Goal: Information Seeking & Learning: Learn about a topic

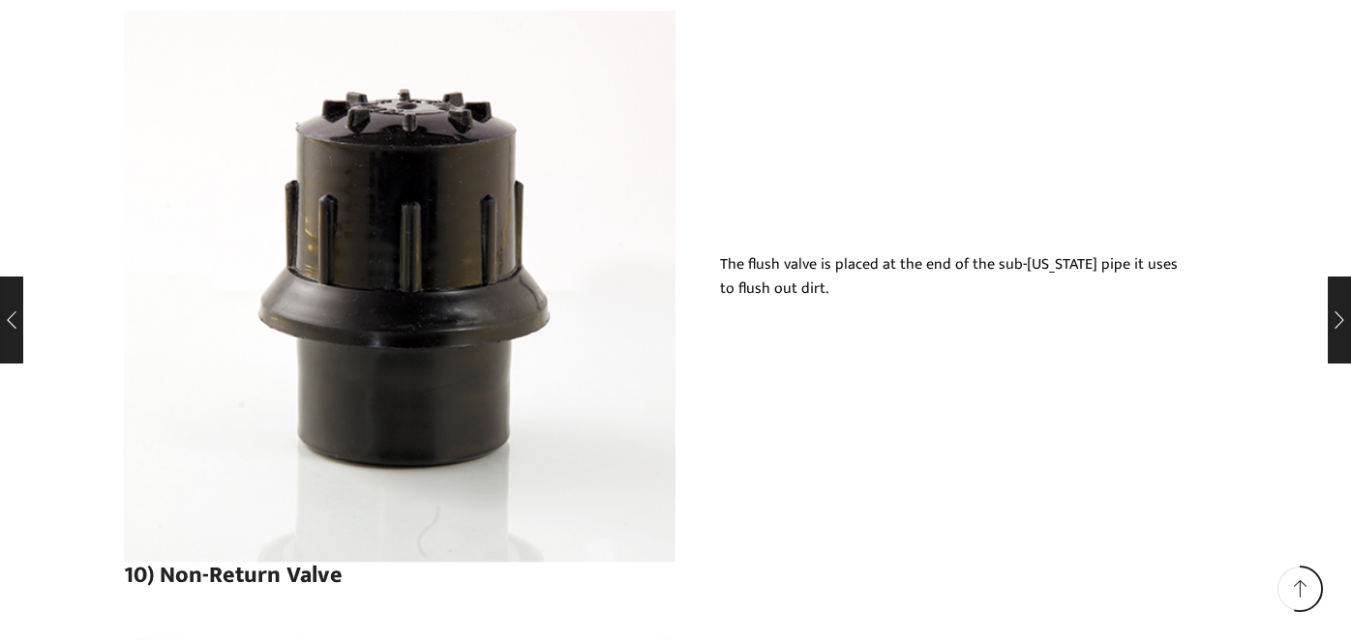
scroll to position [12191, 0]
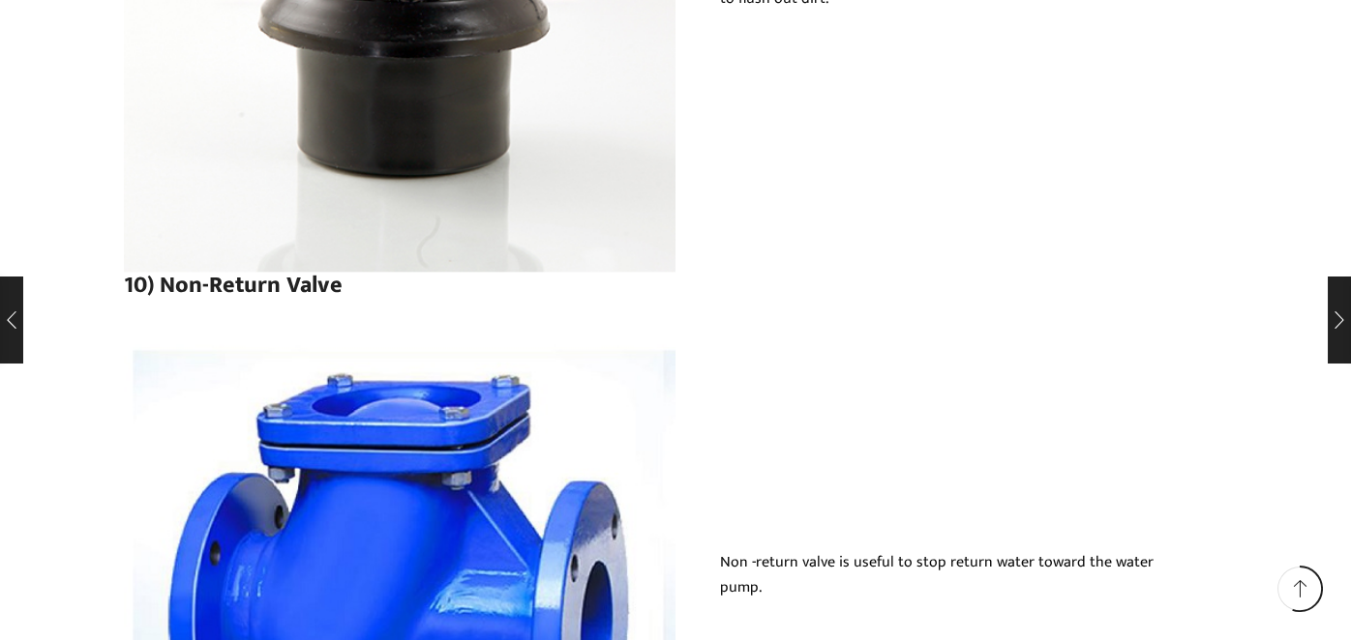
click at [369, 441] on img at bounding box center [399, 585] width 551 height 551
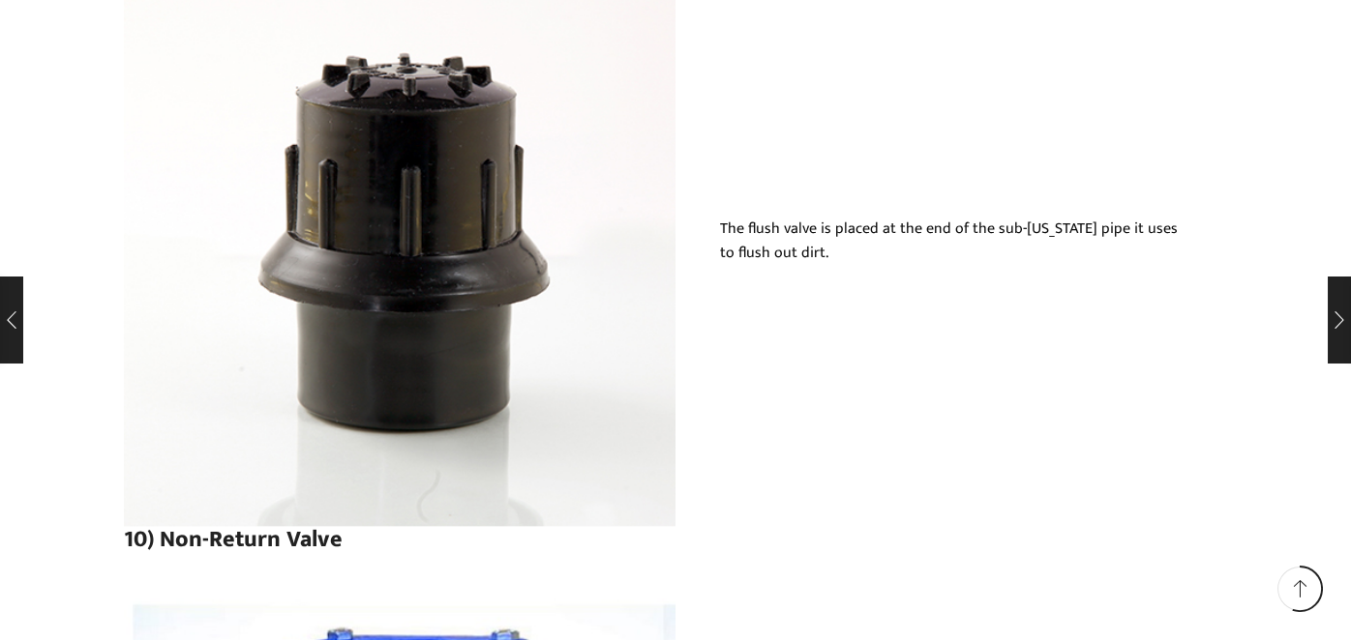
scroll to position [11804, 0]
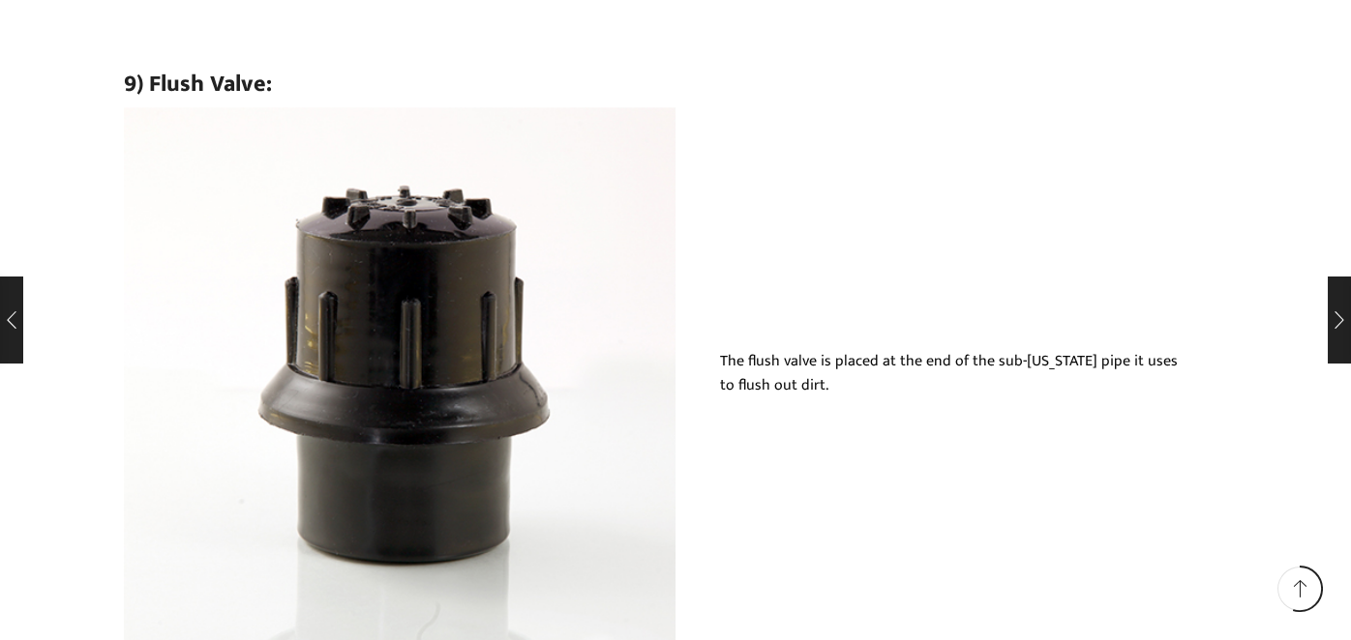
click at [406, 265] on img at bounding box center [399, 382] width 551 height 551
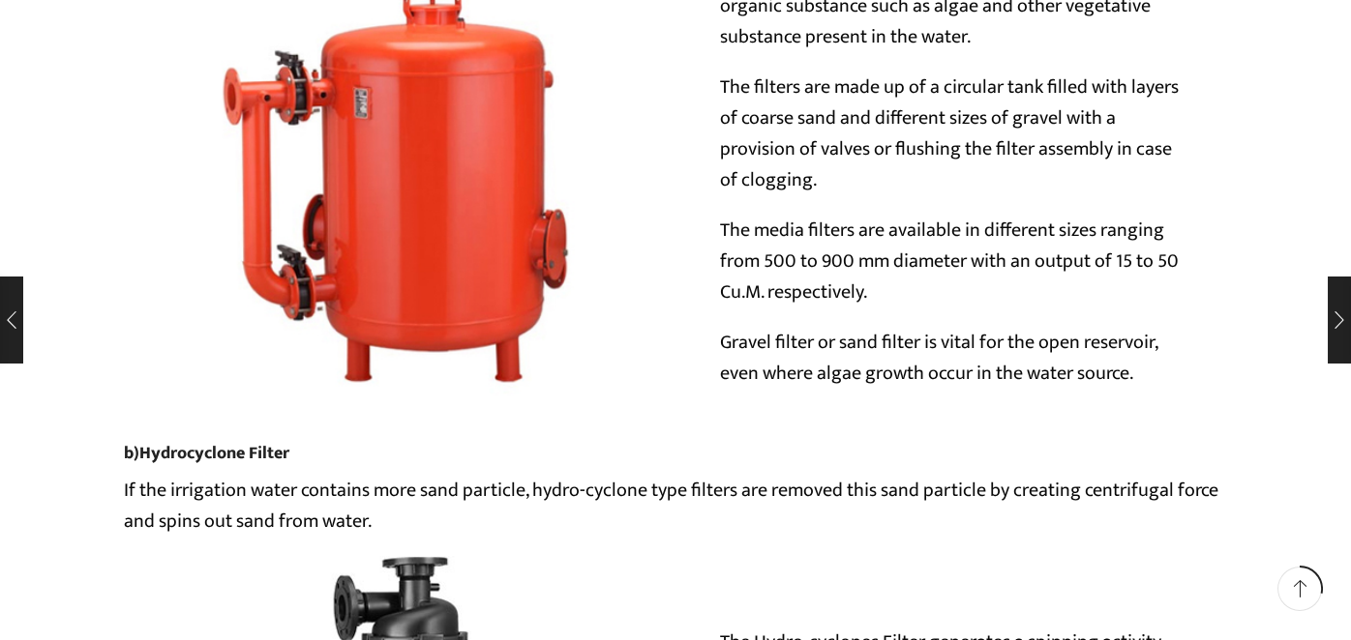
scroll to position [6386, 0]
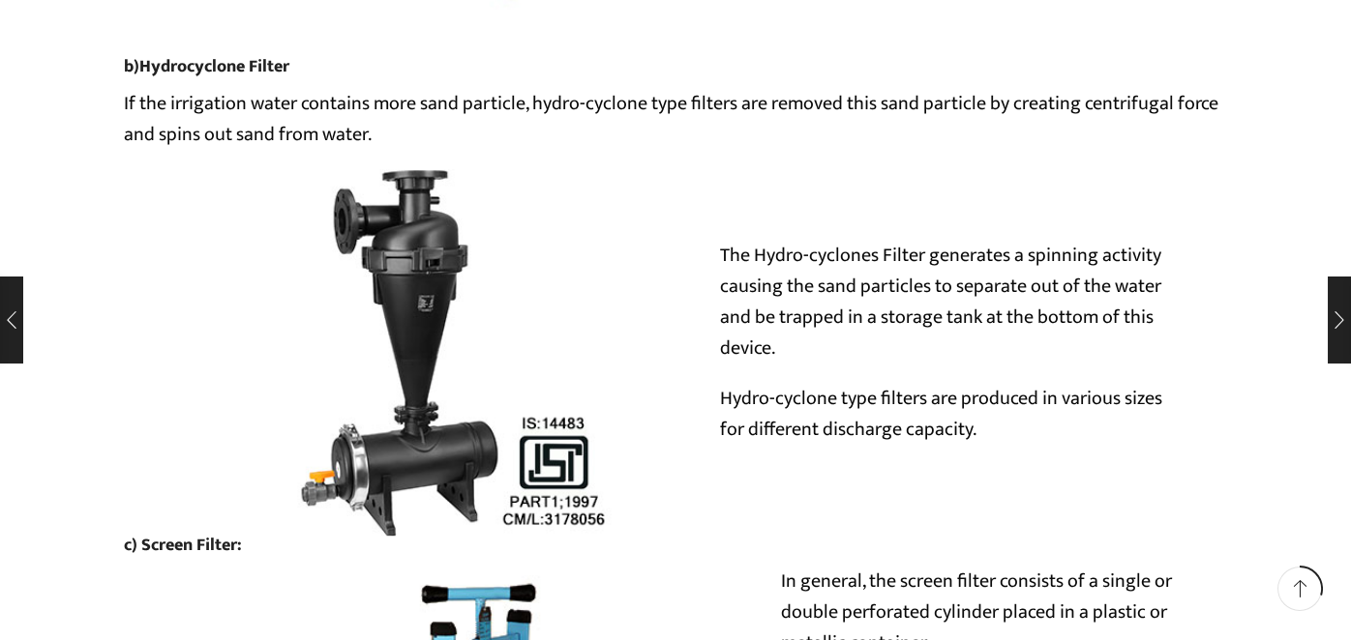
click at [430, 308] on img at bounding box center [399, 352] width 551 height 367
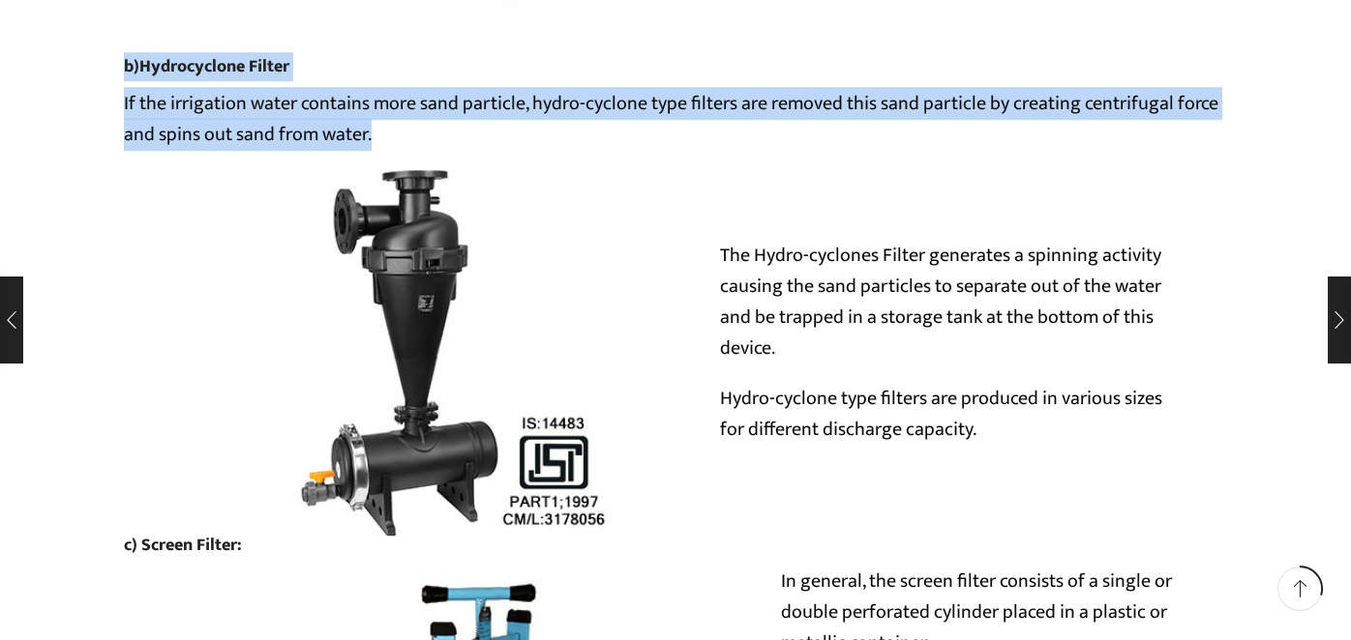
drag, startPoint x: 378, startPoint y: 137, endPoint x: 114, endPoint y: 67, distance: 273.4
copy div "b) Hydrocyclone Filter If the irrigation water contains more sand particle, hyd…"
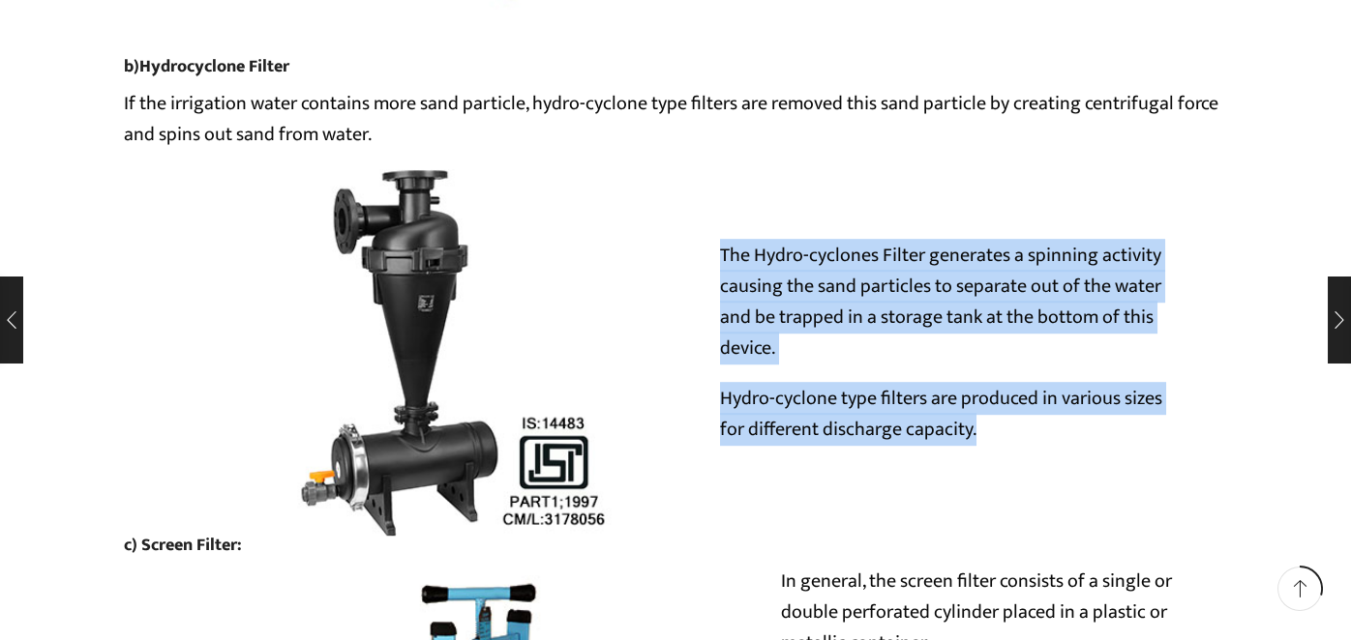
drag, startPoint x: 721, startPoint y: 256, endPoint x: 983, endPoint y: 436, distance: 318.0
click at [983, 436] on div "The Hydro-cyclones Filter generates a spinning activity causing the sand partic…" at bounding box center [950, 352] width 551 height 224
copy div "The Hydro-cyclones Filter generates a spinning activity causing the sand partic…"
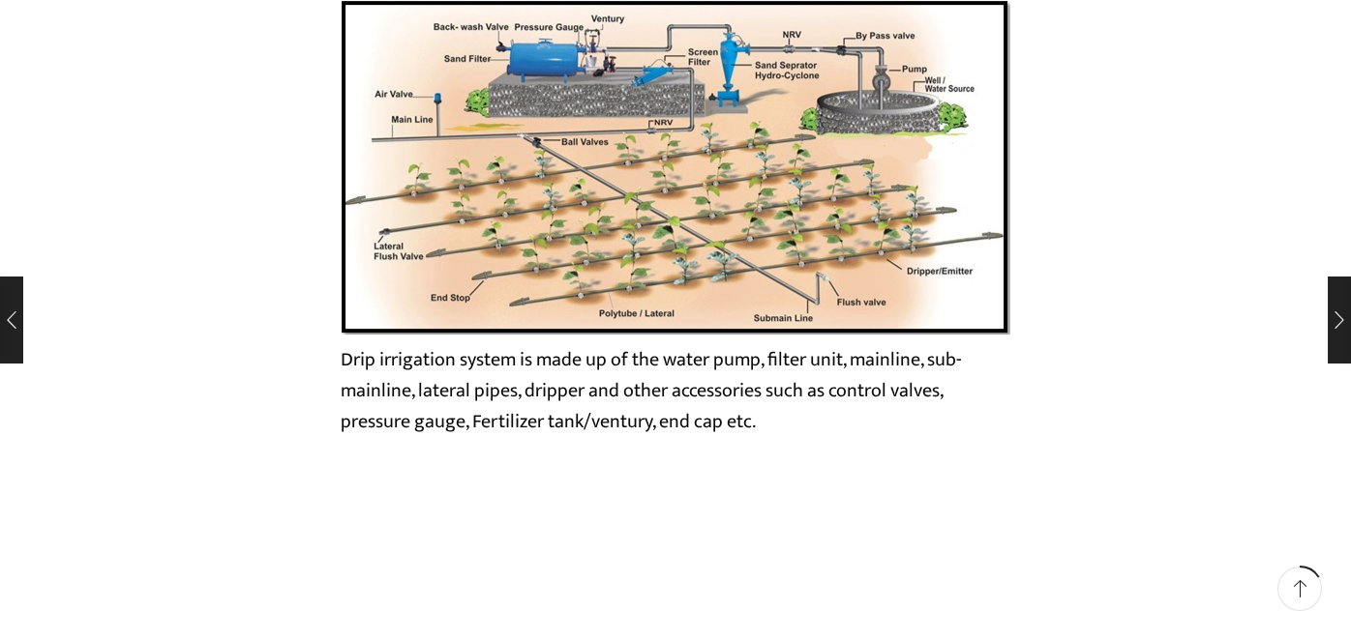
scroll to position [3499, 0]
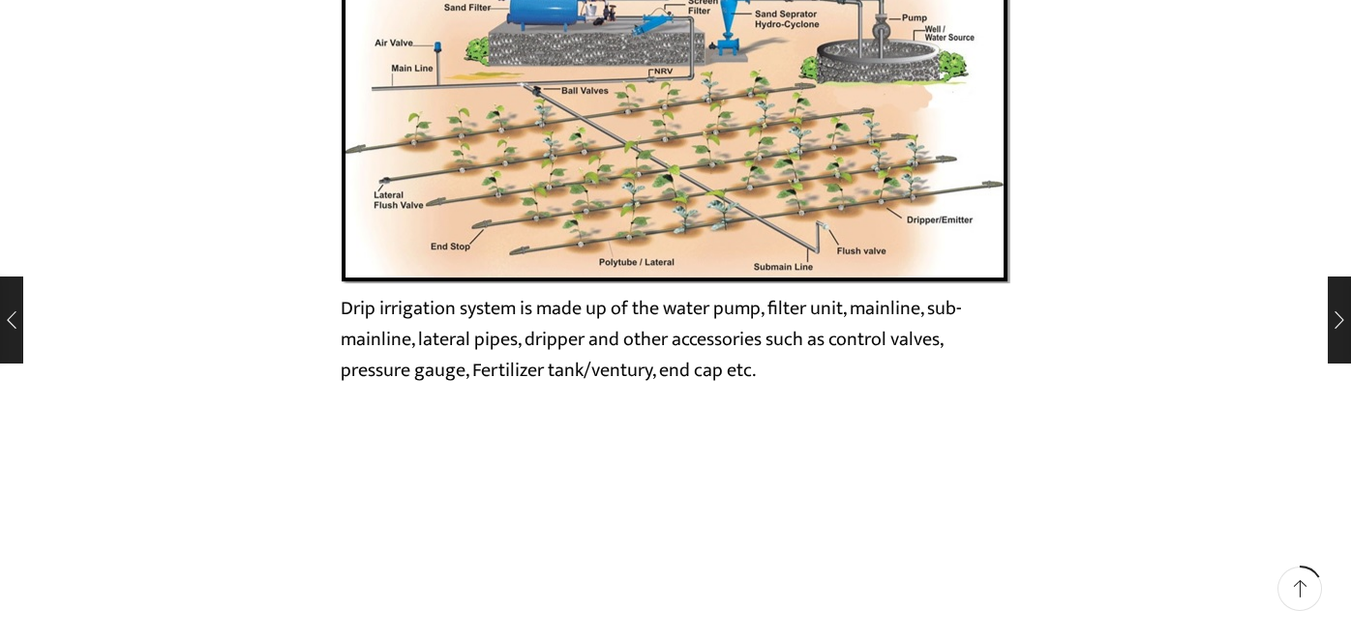
click at [616, 92] on img at bounding box center [676, 116] width 670 height 336
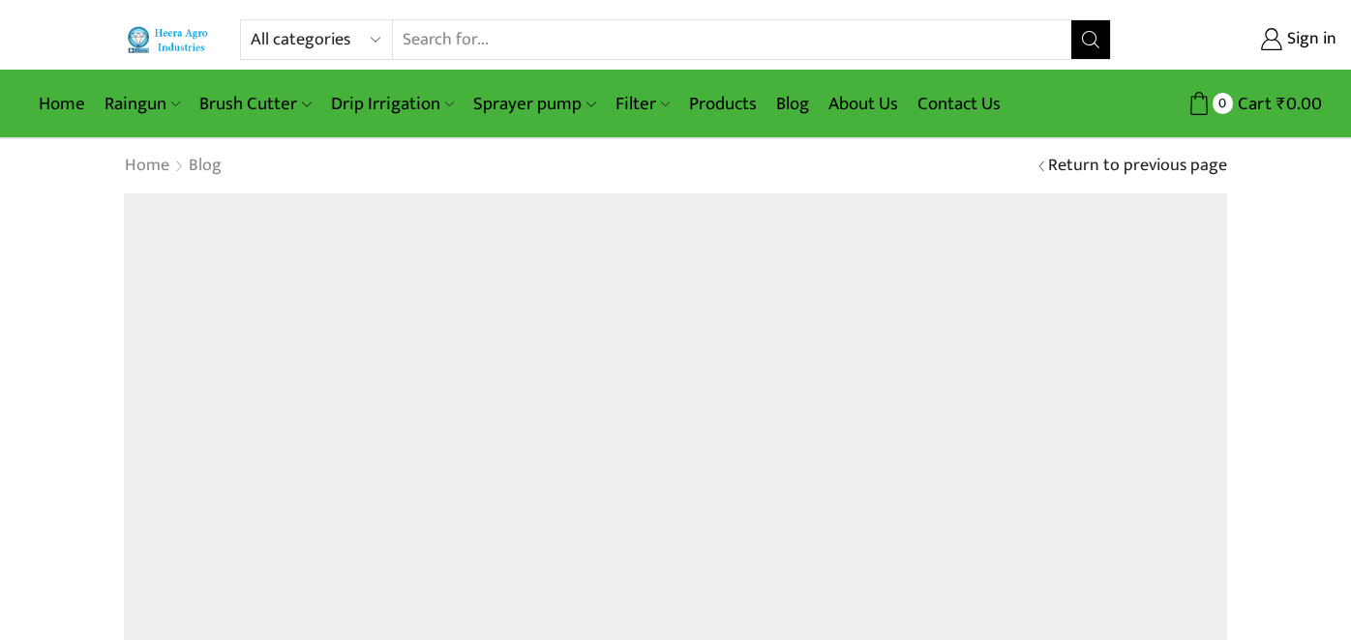
scroll to position [4025, 0]
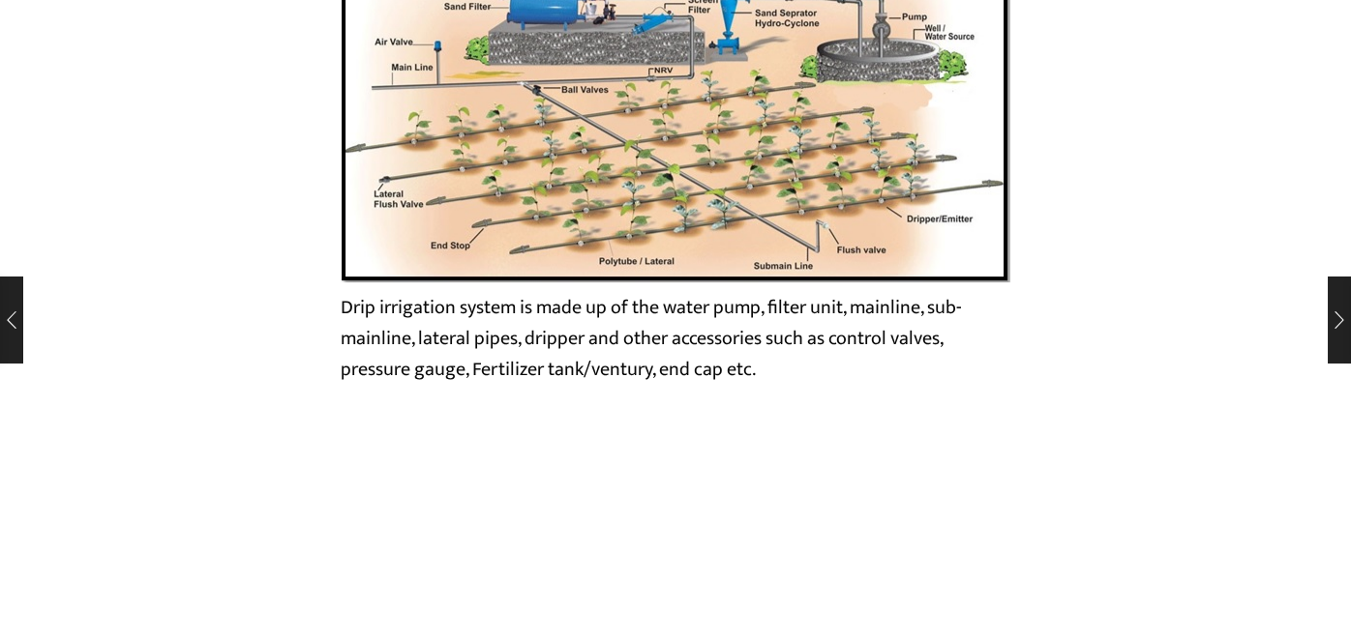
click at [609, 152] on img at bounding box center [676, 115] width 670 height 336
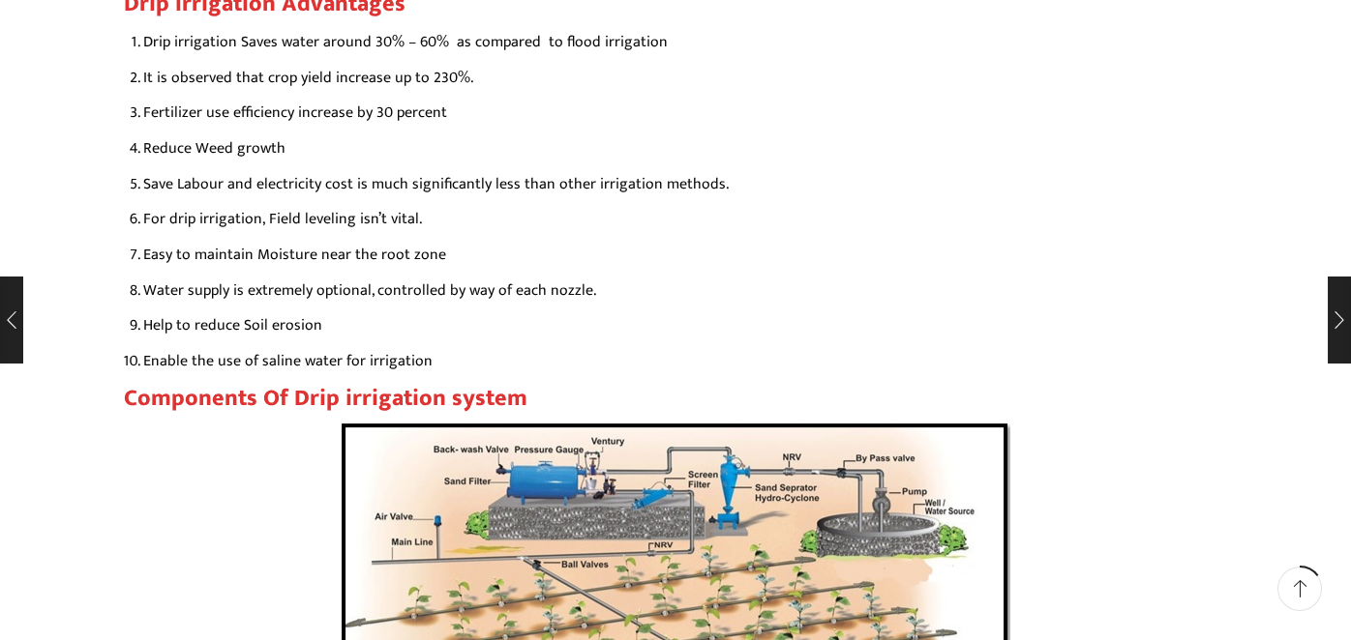
scroll to position [3541, 0]
